Goal: Transaction & Acquisition: Purchase product/service

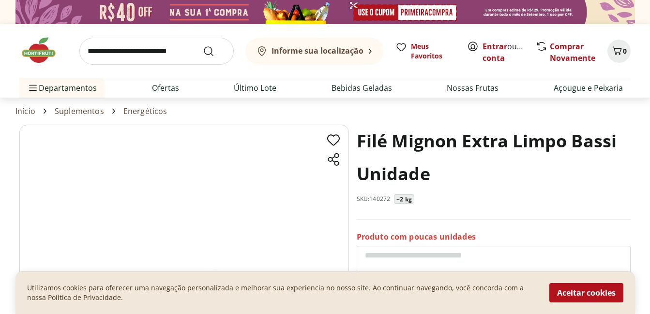
scroll to position [48, 0]
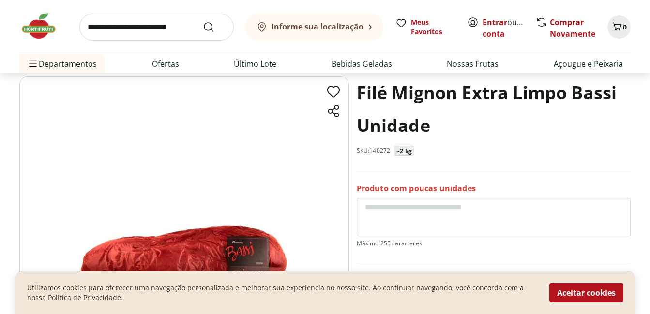
click at [389, 207] on textarea at bounding box center [494, 217] width 274 height 39
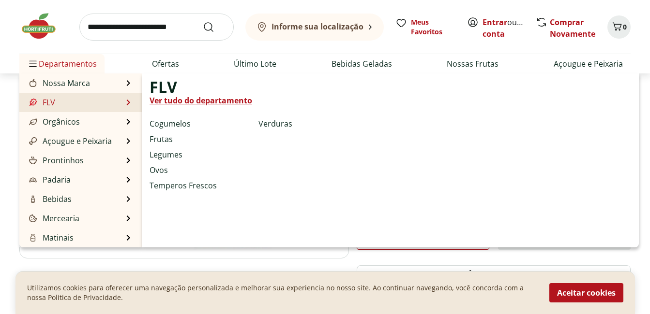
scroll to position [242, 0]
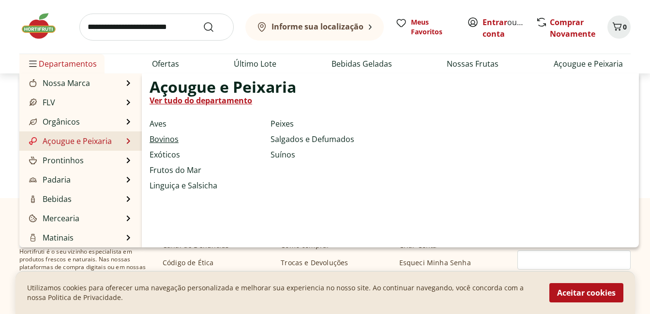
type textarea "**********"
click at [158, 140] on link "Bovinos" at bounding box center [164, 140] width 29 height 12
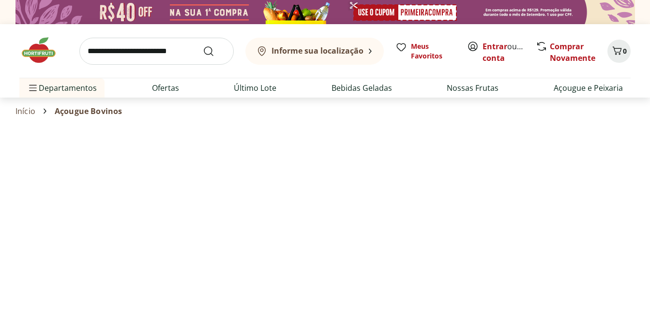
select select "**********"
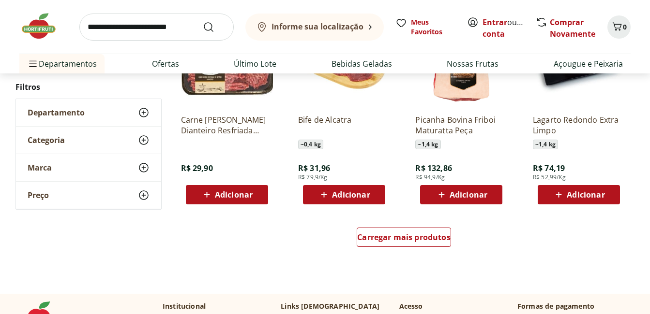
scroll to position [677, 0]
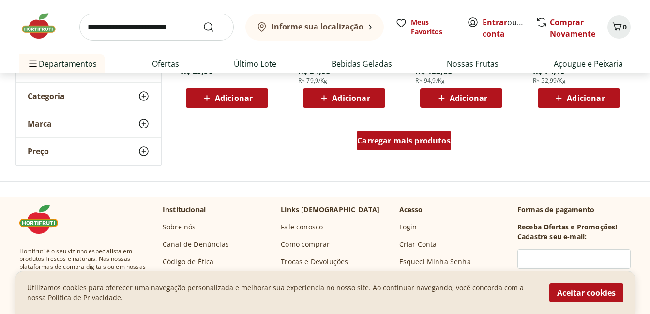
click at [396, 143] on span "Carregar mais produtos" at bounding box center [403, 141] width 93 height 8
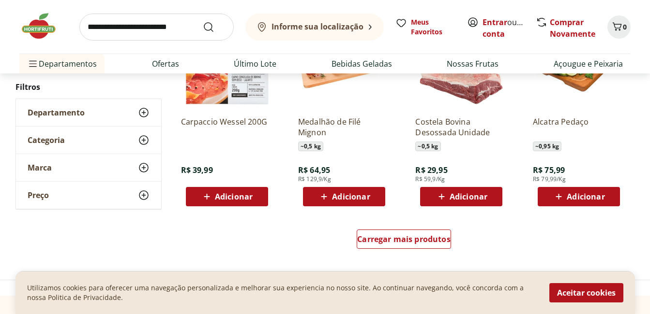
scroll to position [1306, 0]
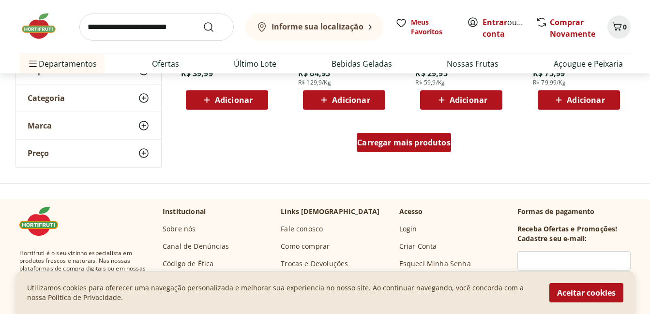
click at [388, 142] on span "Carregar mais produtos" at bounding box center [403, 143] width 93 height 8
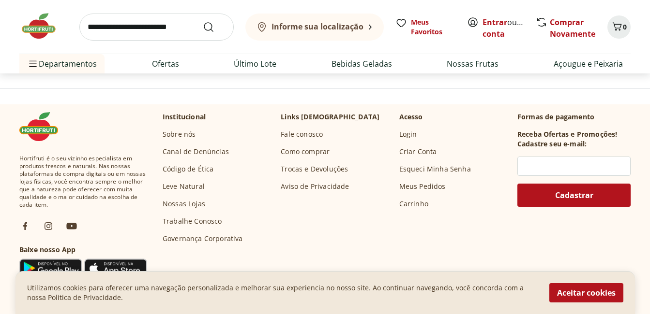
scroll to position [1887, 0]
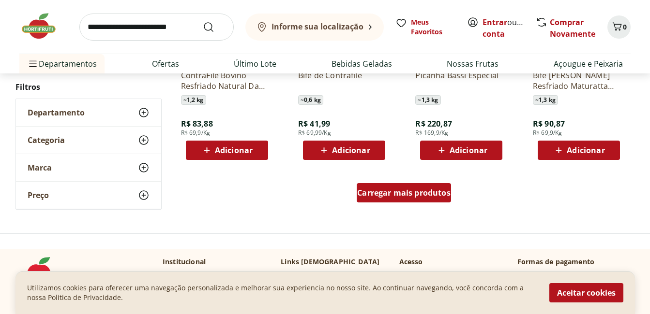
click at [387, 190] on span "Carregar mais produtos" at bounding box center [403, 193] width 93 height 8
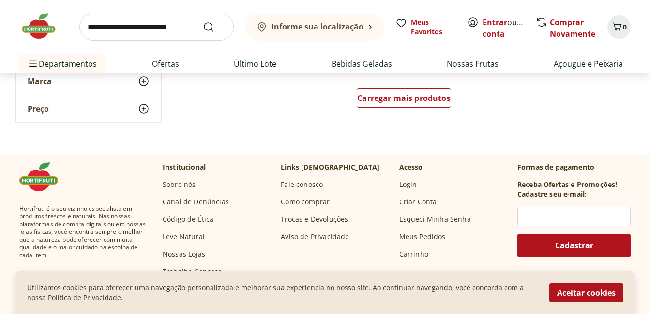
scroll to position [2516, 0]
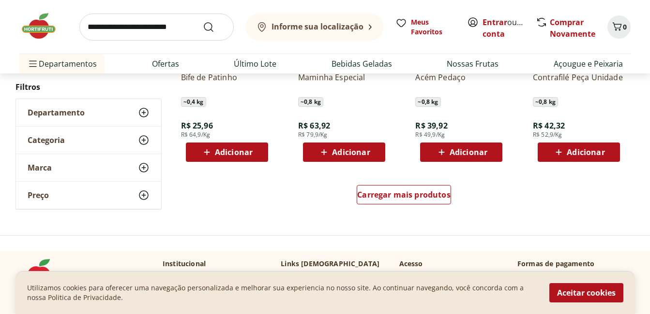
click at [379, 184] on div "Carregar mais produtos" at bounding box center [403, 197] width 469 height 46
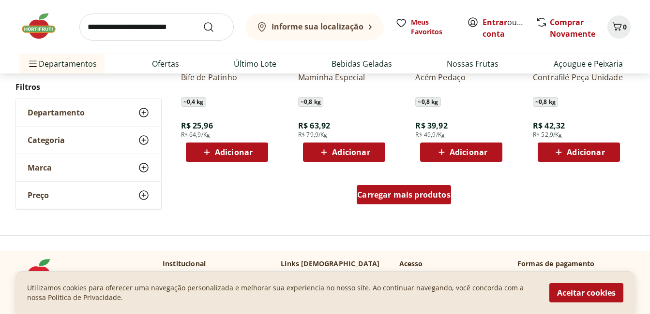
click at [390, 193] on span "Carregar mais produtos" at bounding box center [403, 195] width 93 height 8
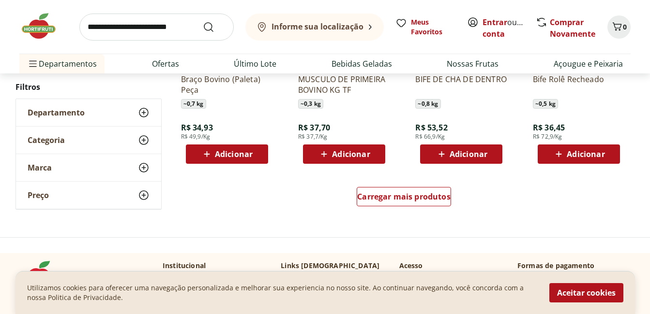
scroll to position [3242, 0]
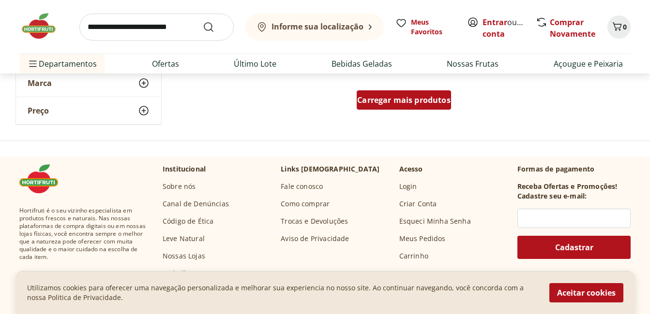
click at [397, 98] on span "Carregar mais produtos" at bounding box center [403, 100] width 93 height 8
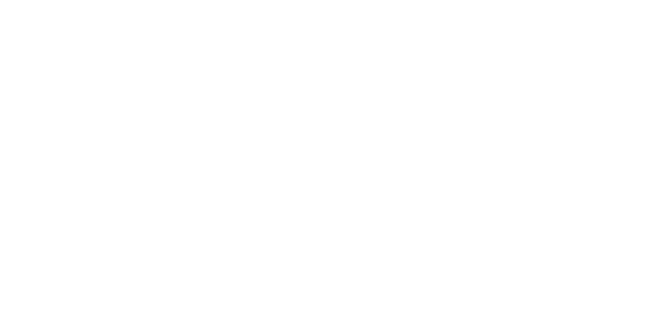
scroll to position [242, 0]
